Goal: Information Seeking & Learning: Learn about a topic

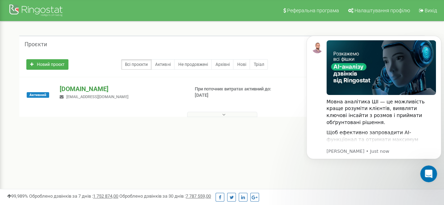
click at [79, 91] on p "[DOMAIN_NAME]" at bounding box center [121, 89] width 123 height 9
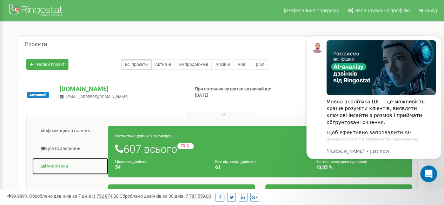
click at [55, 164] on link "Аналiтика" at bounding box center [70, 166] width 76 height 17
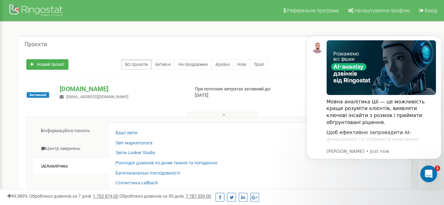
click html "Мовна аналітика ШІ — це можливість краще розуміти клієнтів, виявляти ключові ін…"
click at [13, 7] on div at bounding box center [37, 11] width 56 height 17
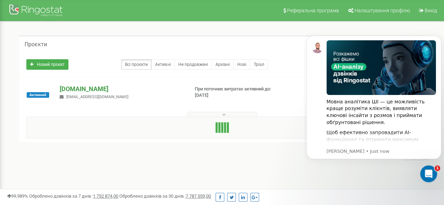
click at [92, 86] on p "[DOMAIN_NAME]" at bounding box center [121, 89] width 123 height 9
click at [89, 88] on p "[DOMAIN_NAME]" at bounding box center [121, 89] width 123 height 9
click at [85, 97] on span "sso@kse.org.ua" at bounding box center [97, 97] width 62 height 5
click at [79, 85] on p "[DOMAIN_NAME]" at bounding box center [121, 89] width 123 height 9
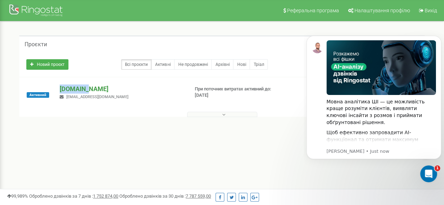
click at [79, 85] on p "[DOMAIN_NAME]" at bounding box center [121, 89] width 123 height 9
click at [248, 112] on button at bounding box center [222, 114] width 70 height 5
click at [216, 112] on button at bounding box center [222, 114] width 70 height 5
click at [439, 38] on icon "Dismiss notification" at bounding box center [439, 38] width 4 height 4
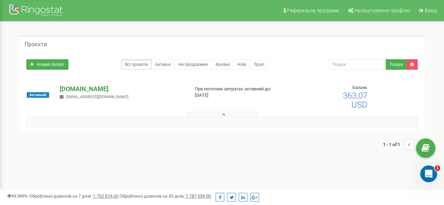
click at [84, 89] on p "[DOMAIN_NAME]" at bounding box center [121, 89] width 123 height 9
click at [169, 65] on link "Активні" at bounding box center [162, 64] width 23 height 11
click at [218, 117] on div "1 - 1 of 1" at bounding box center [221, 129] width 405 height 25
click at [223, 112] on icon at bounding box center [223, 114] width 3 height 5
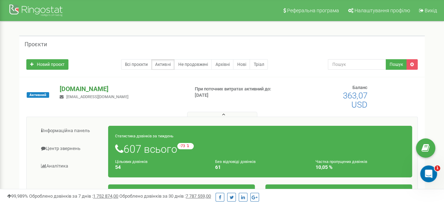
click at [83, 90] on p "[DOMAIN_NAME]" at bounding box center [121, 89] width 123 height 9
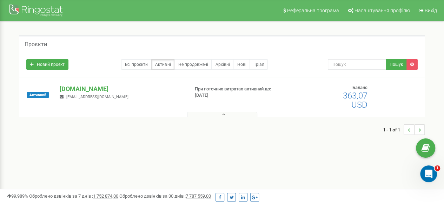
click at [229, 116] on button at bounding box center [222, 114] width 70 height 5
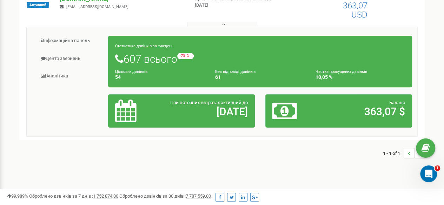
scroll to position [86, 0]
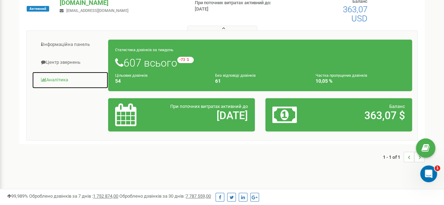
click at [58, 75] on link "Аналiтика" at bounding box center [70, 80] width 76 height 17
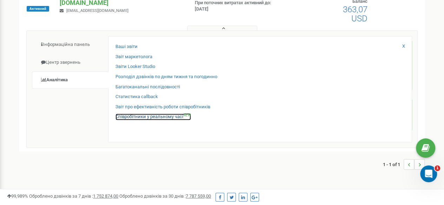
click at [180, 118] on link "Співробітники у реальному часі NEW" at bounding box center [152, 117] width 75 height 7
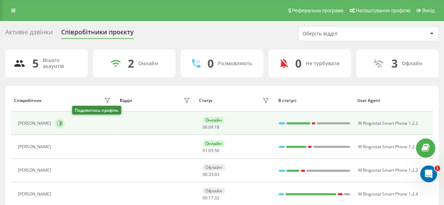
click at [65, 124] on button at bounding box center [59, 123] width 11 height 11
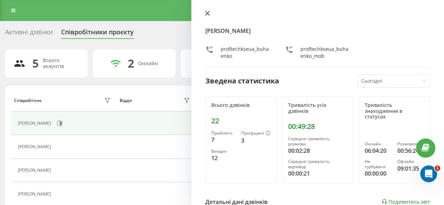
click at [208, 13] on icon at bounding box center [207, 13] width 5 height 5
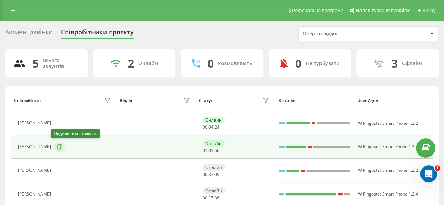
click at [58, 144] on icon at bounding box center [59, 146] width 5 height 5
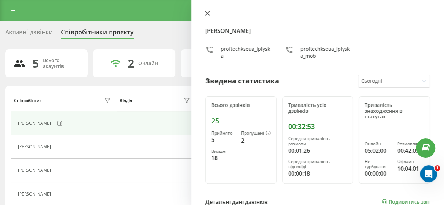
click at [205, 13] on icon at bounding box center [207, 13] width 5 height 5
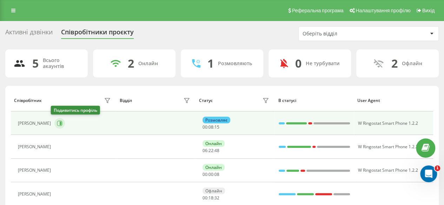
click at [57, 121] on icon at bounding box center [60, 124] width 6 height 6
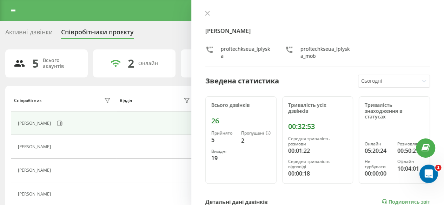
click at [431, 170] on icon "Open Intercom Messenger" at bounding box center [428, 173] width 12 height 12
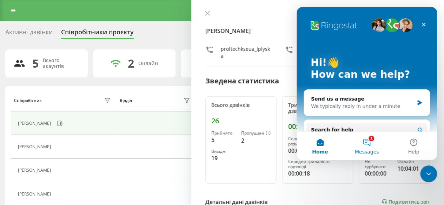
click at [370, 144] on button "1 Messages" at bounding box center [366, 146] width 47 height 28
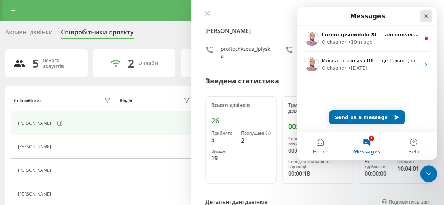
click at [425, 18] on icon "Close" at bounding box center [426, 16] width 6 height 6
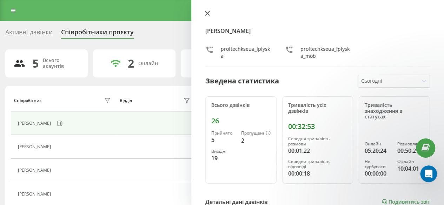
click at [210, 15] on button at bounding box center [207, 14] width 9 height 7
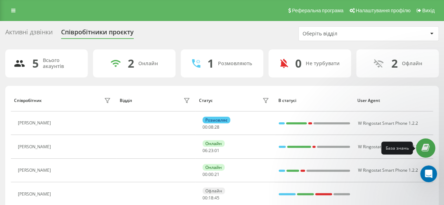
click at [423, 150] on icon at bounding box center [425, 148] width 8 height 7
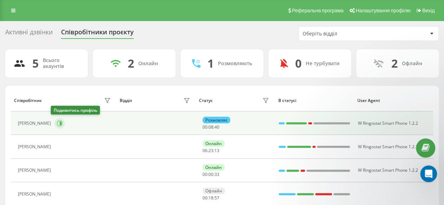
click at [55, 126] on button at bounding box center [59, 123] width 11 height 11
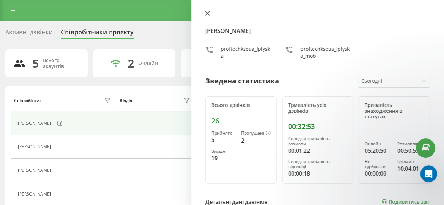
click at [207, 13] on icon at bounding box center [207, 13] width 4 height 4
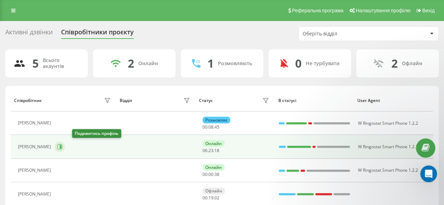
click at [62, 146] on icon at bounding box center [60, 147] width 6 height 6
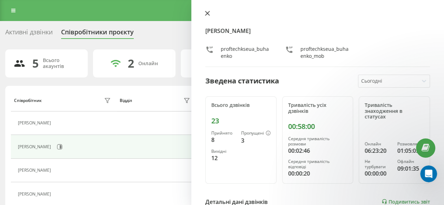
click at [209, 14] on icon at bounding box center [207, 13] width 5 height 5
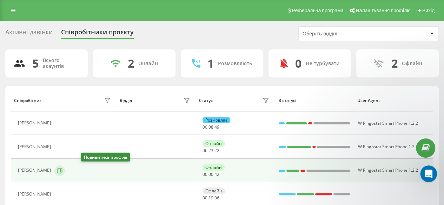
click at [62, 169] on icon at bounding box center [60, 171] width 6 height 6
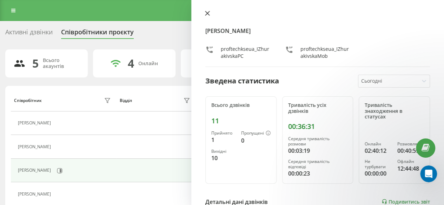
click at [206, 14] on icon at bounding box center [207, 13] width 4 height 4
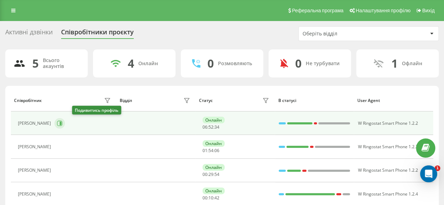
click at [61, 124] on icon at bounding box center [61, 124] width 2 height 4
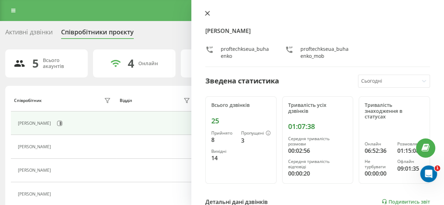
click at [203, 12] on button at bounding box center [207, 14] width 9 height 7
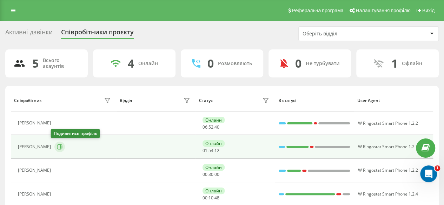
click at [57, 144] on icon at bounding box center [60, 147] width 6 height 6
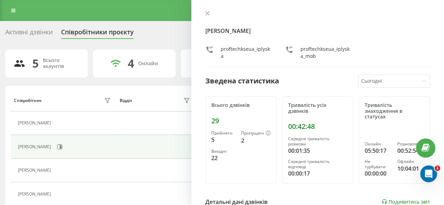
click at [208, 9] on div "[PERSON_NAME] proftechkseua_iplyska proftechkseua_iplyska_mob Зведена статистик…" at bounding box center [317, 102] width 252 height 205
click at [208, 17] on button at bounding box center [207, 14] width 9 height 7
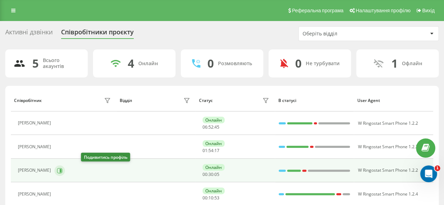
click at [65, 167] on button at bounding box center [59, 171] width 11 height 11
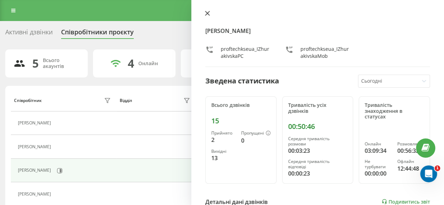
click at [205, 12] on icon at bounding box center [207, 13] width 4 height 4
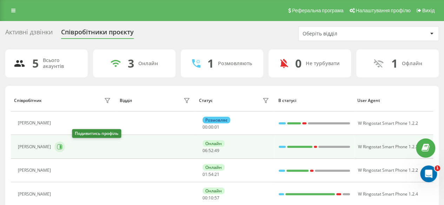
click at [62, 145] on icon at bounding box center [60, 147] width 6 height 6
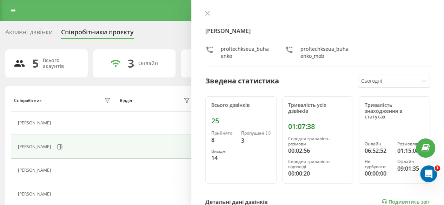
click at [205, 9] on div "[PERSON_NAME] proftechkseua_buhaenko proftechkseua_buhaenko_mob Зведена статист…" at bounding box center [317, 102] width 252 height 205
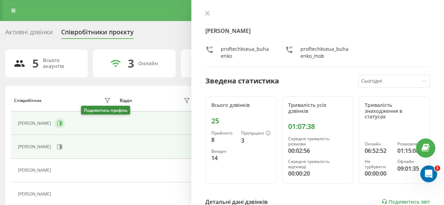
click at [65, 122] on button at bounding box center [59, 123] width 11 height 11
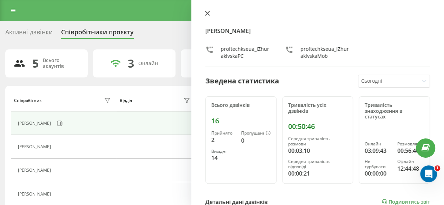
click at [208, 11] on icon at bounding box center [207, 13] width 5 height 5
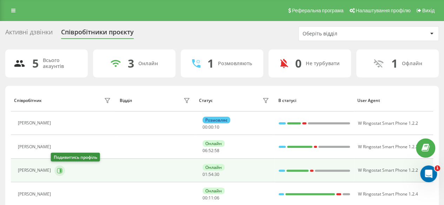
click at [58, 168] on icon at bounding box center [60, 171] width 6 height 6
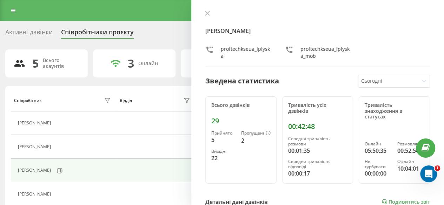
click at [212, 14] on div at bounding box center [317, 14] width 224 height 7
